Goal: Book appointment/travel/reservation

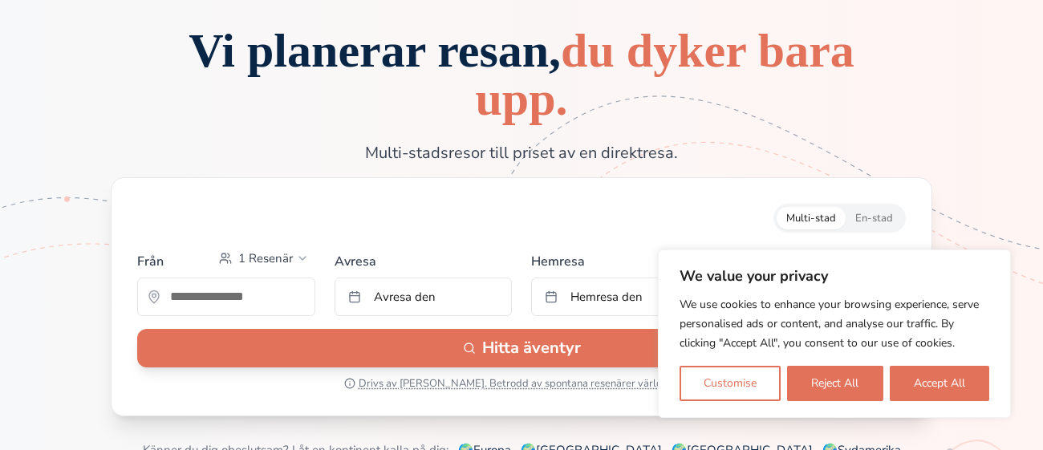
scroll to position [110, 0]
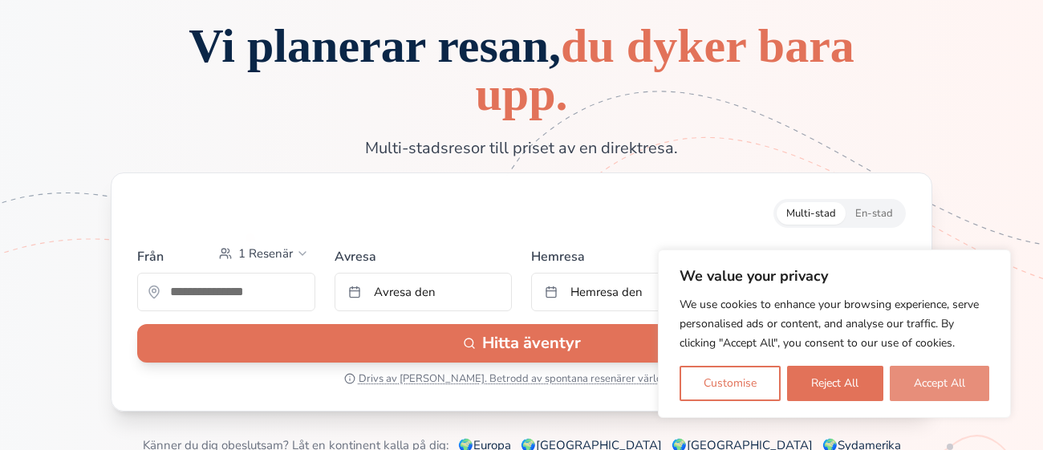
click at [921, 389] on button "Accept All" at bounding box center [938, 383] width 99 height 35
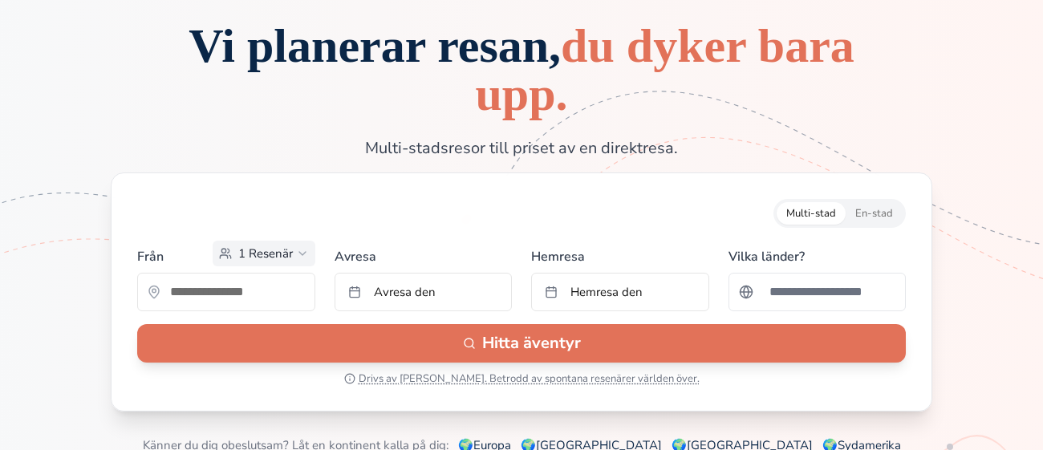
click at [238, 250] on span "1 Resenär" at bounding box center [265, 253] width 55 height 16
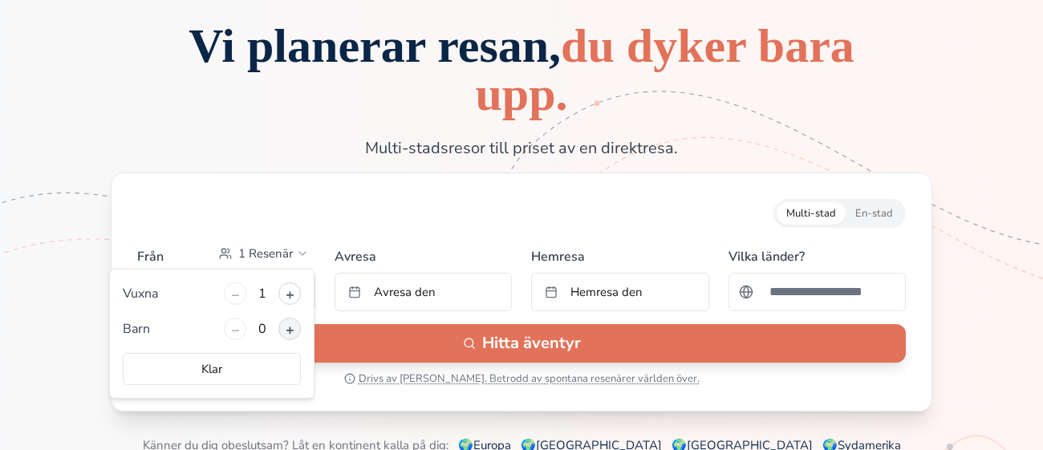
click at [290, 326] on button "+" at bounding box center [289, 329] width 22 height 22
click at [263, 359] on button "Klar" at bounding box center [212, 369] width 178 height 32
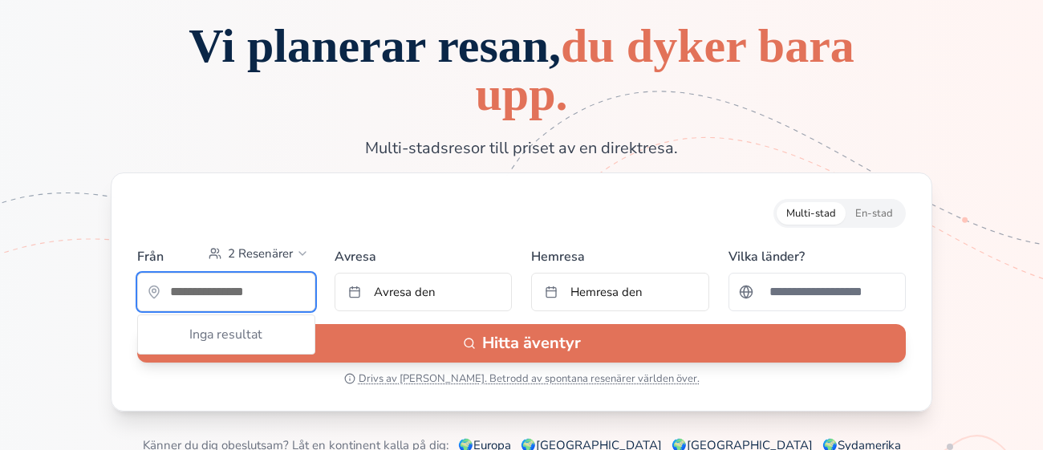
click at [297, 276] on input "text" at bounding box center [226, 292] width 176 height 32
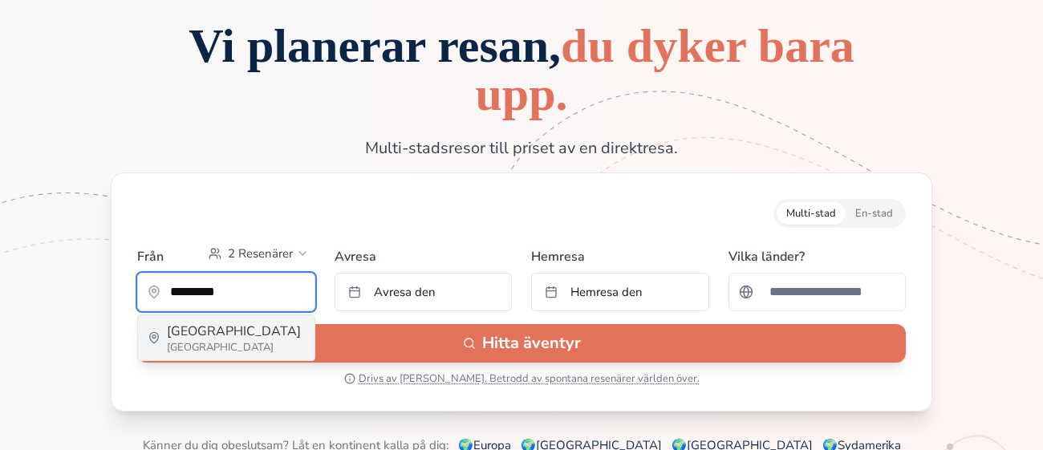
type input "*********"
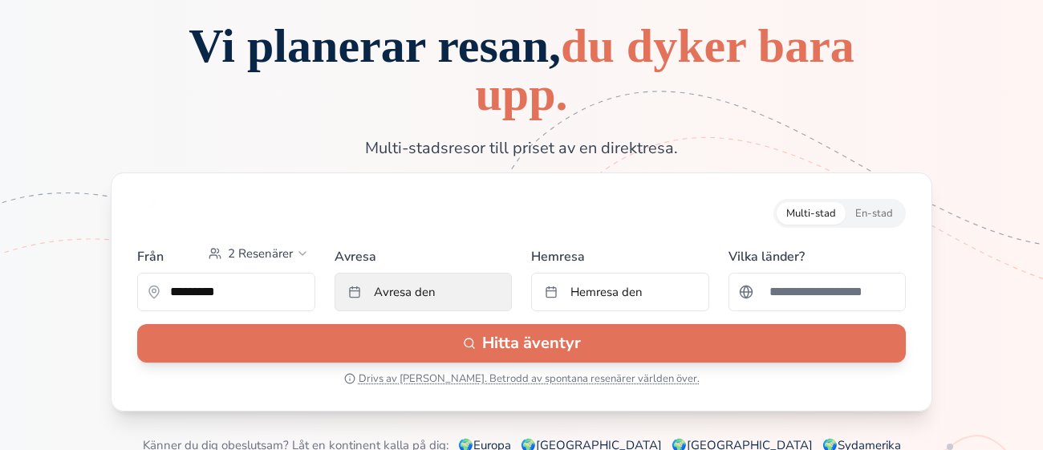
click at [419, 307] on button "Avresa den" at bounding box center [423, 292] width 178 height 38
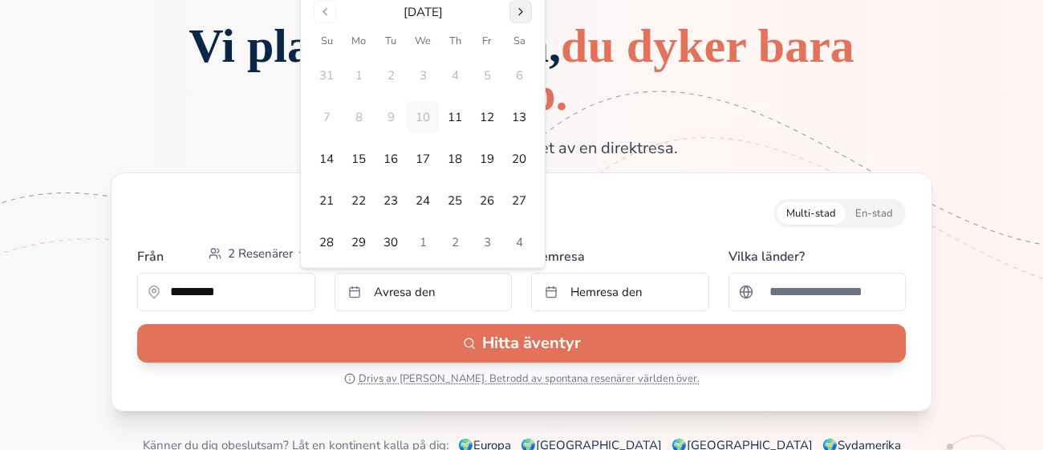
click at [520, 10] on button "Go to next month" at bounding box center [520, 12] width 22 height 22
click at [454, 166] on button "16" at bounding box center [455, 159] width 32 height 32
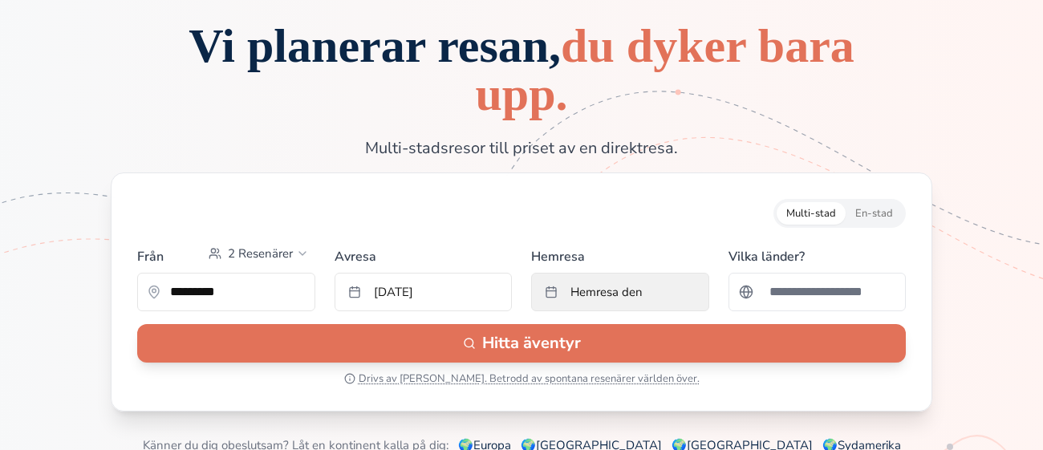
click at [570, 287] on span "Hemresa den" at bounding box center [606, 292] width 72 height 16
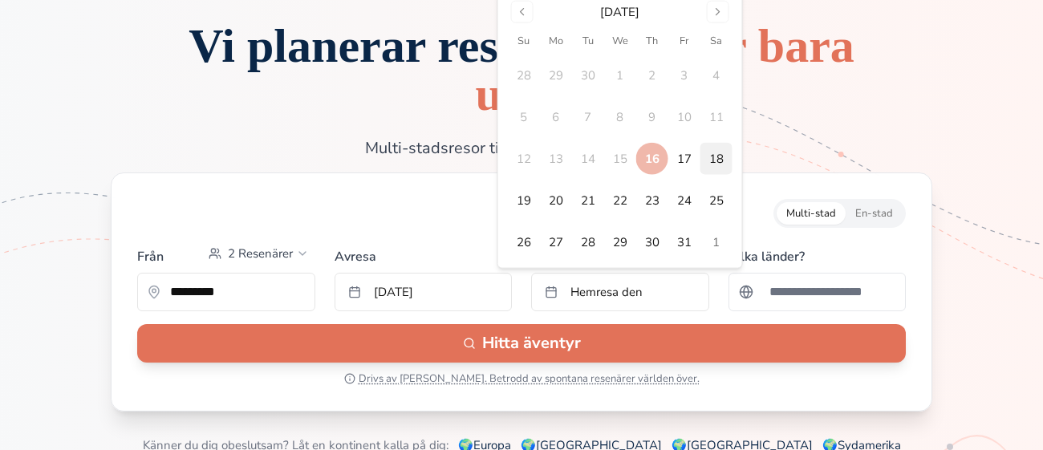
click at [713, 158] on button "18" at bounding box center [716, 159] width 32 height 32
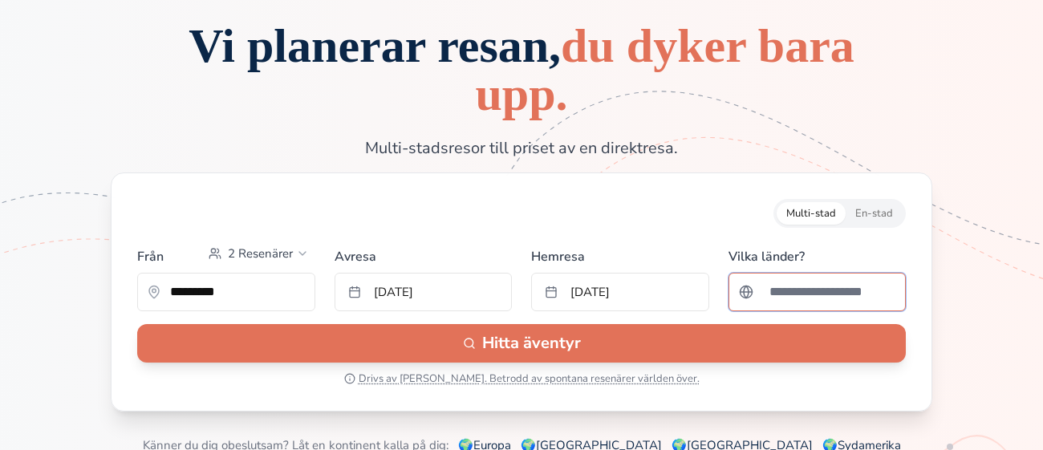
click at [796, 297] on input "Sök efter ett land" at bounding box center [828, 292] width 136 height 32
click at [825, 303] on input "Sök efter ett land" at bounding box center [828, 292] width 136 height 32
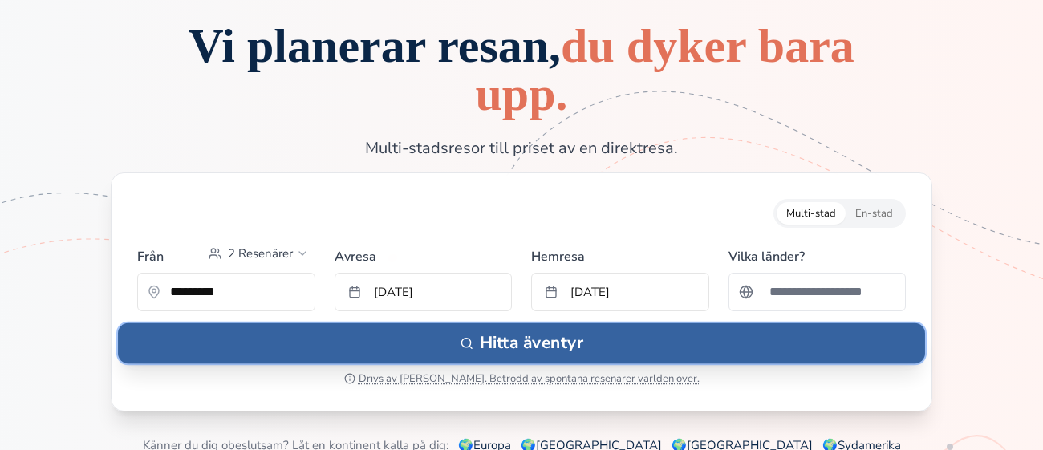
click at [653, 349] on button "Hitta äventyr" at bounding box center [521, 343] width 807 height 40
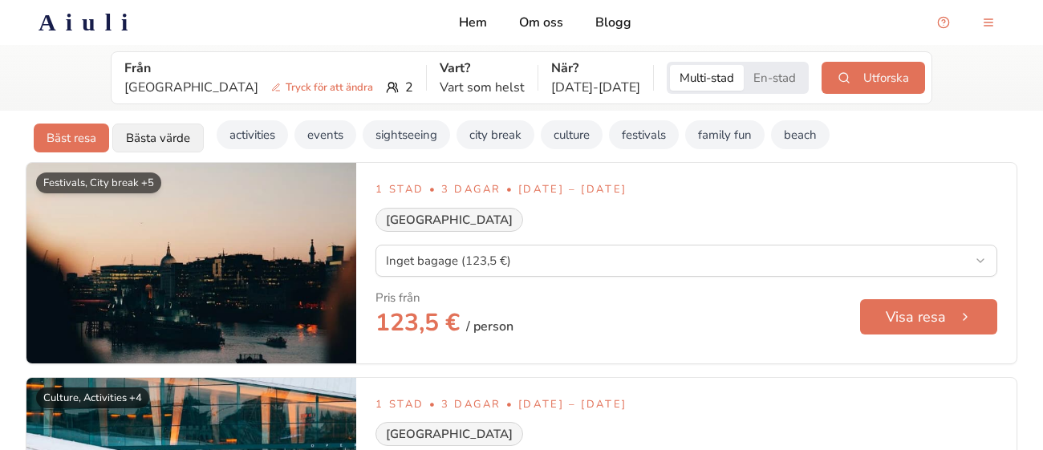
click at [176, 144] on button "Bästa värde" at bounding box center [157, 138] width 91 height 29
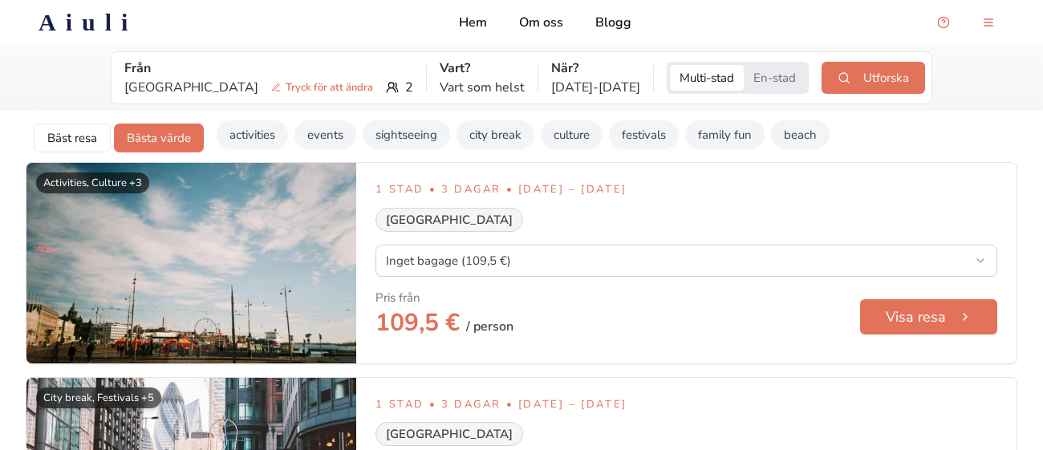
click at [747, 85] on button "En-stad" at bounding box center [775, 78] width 62 height 26
click at [440, 79] on p "Vart som helst" at bounding box center [482, 87] width 85 height 19
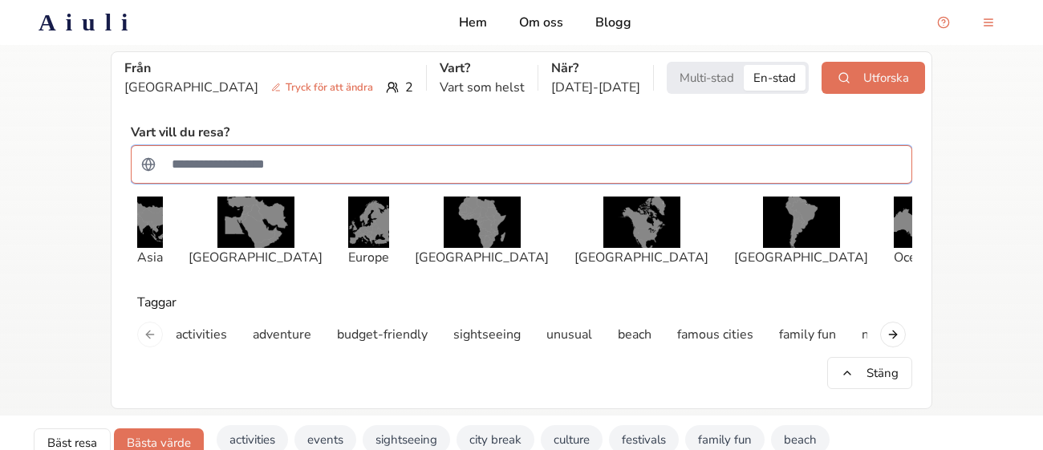
click at [328, 170] on input "Sök efter ett land" at bounding box center [531, 164] width 739 height 32
type input "*****"
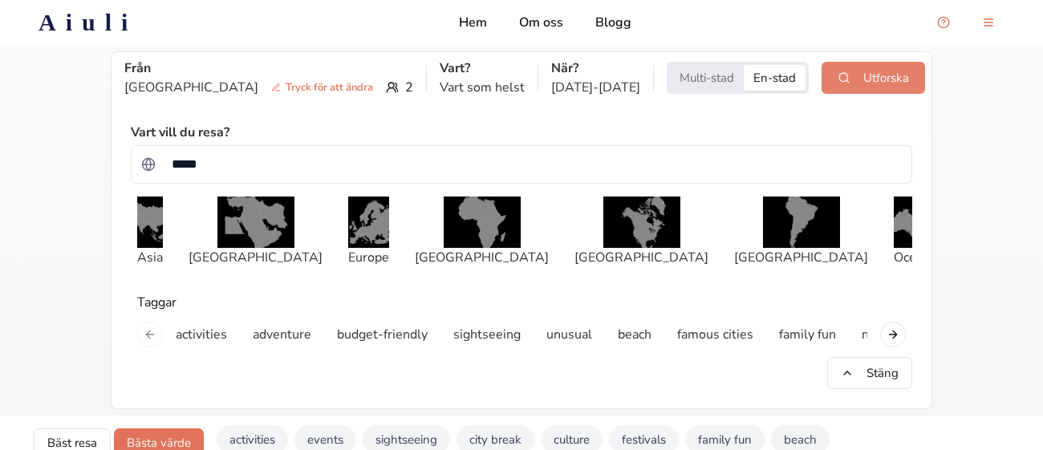
click at [831, 87] on button "Utforska" at bounding box center [872, 78] width 103 height 32
